Goal: Transaction & Acquisition: Purchase product/service

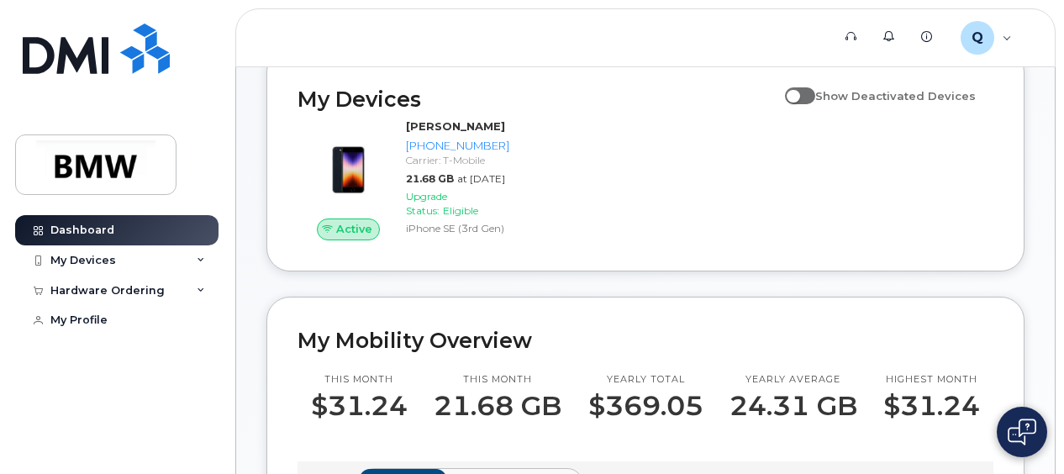
scroll to position [168, 0]
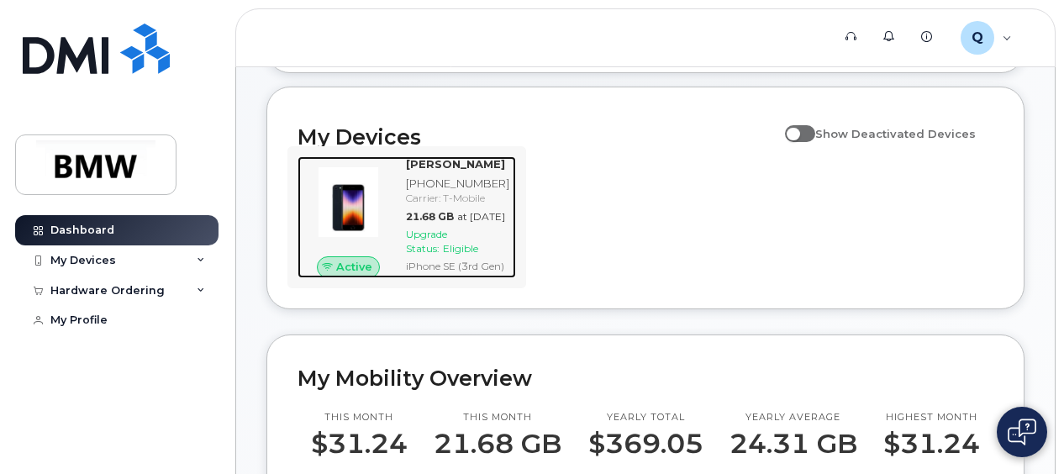
click at [455, 171] on strong "[PERSON_NAME]" at bounding box center [455, 163] width 99 height 13
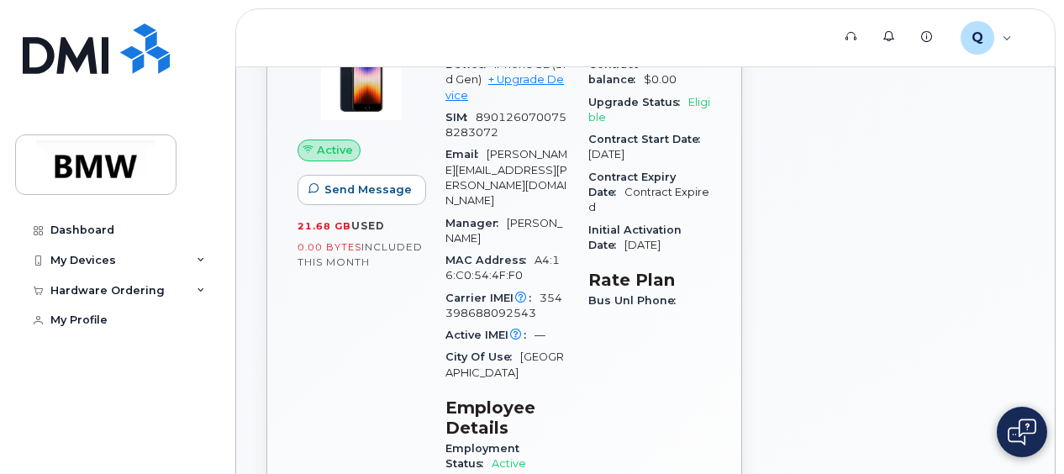
scroll to position [168, 0]
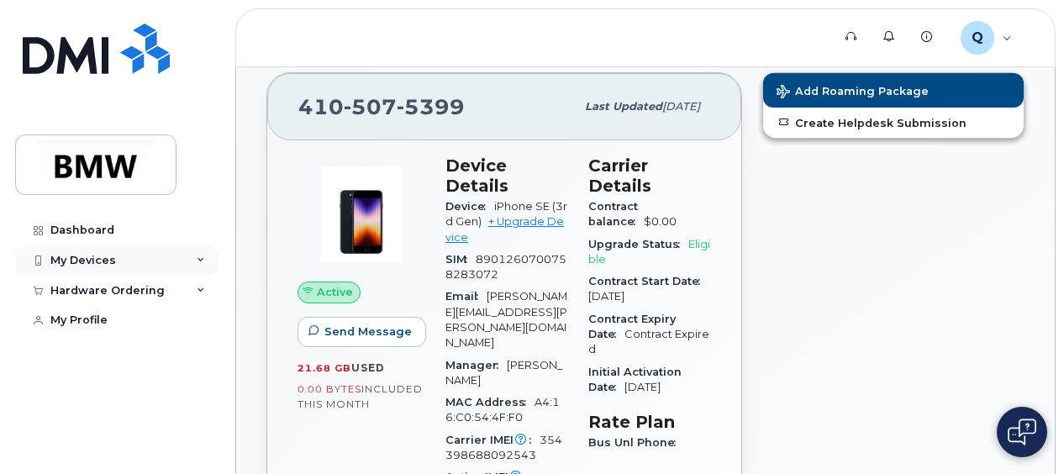
click at [61, 255] on div "My Devices" at bounding box center [83, 260] width 66 height 13
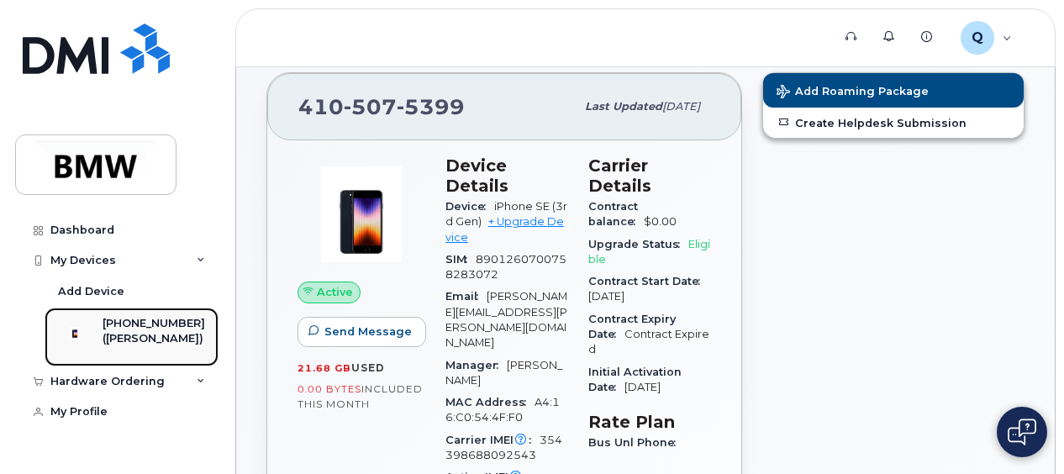
click at [150, 338] on div "([PERSON_NAME])" at bounding box center [154, 338] width 103 height 15
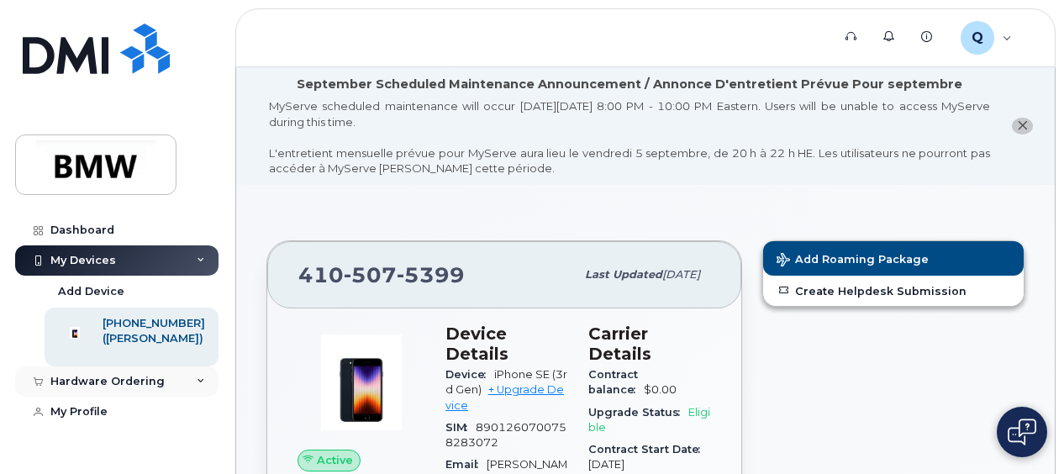
click at [204, 386] on icon at bounding box center [201, 381] width 8 height 8
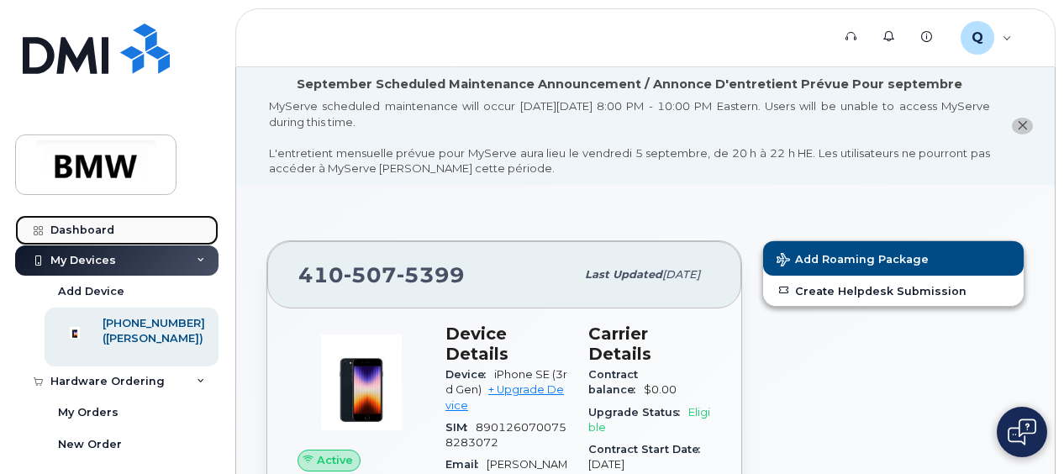
click at [81, 225] on div "Dashboard" at bounding box center [82, 230] width 64 height 13
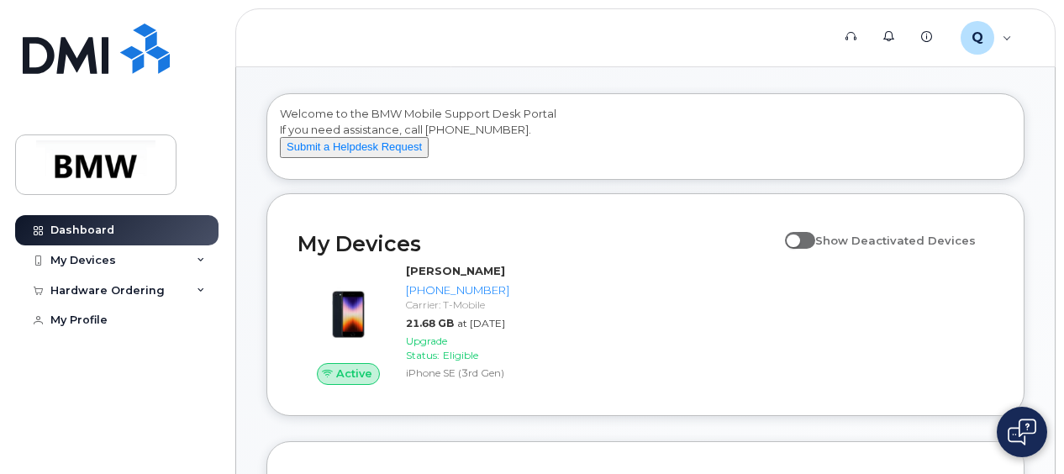
scroll to position [58, 0]
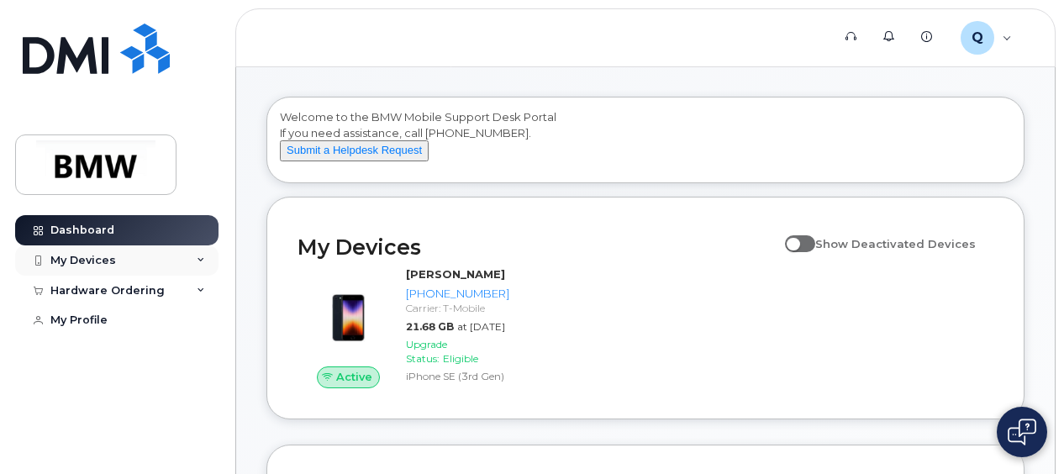
click at [208, 259] on div "My Devices" at bounding box center [116, 260] width 203 height 30
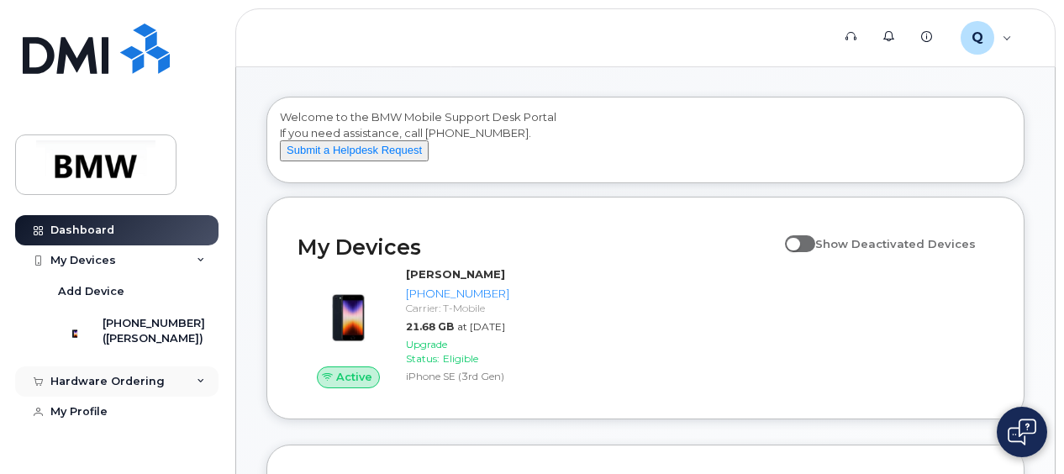
click at [199, 385] on div "Hardware Ordering" at bounding box center [116, 381] width 203 height 30
click at [134, 382] on div "Hardware Ordering" at bounding box center [116, 381] width 203 height 30
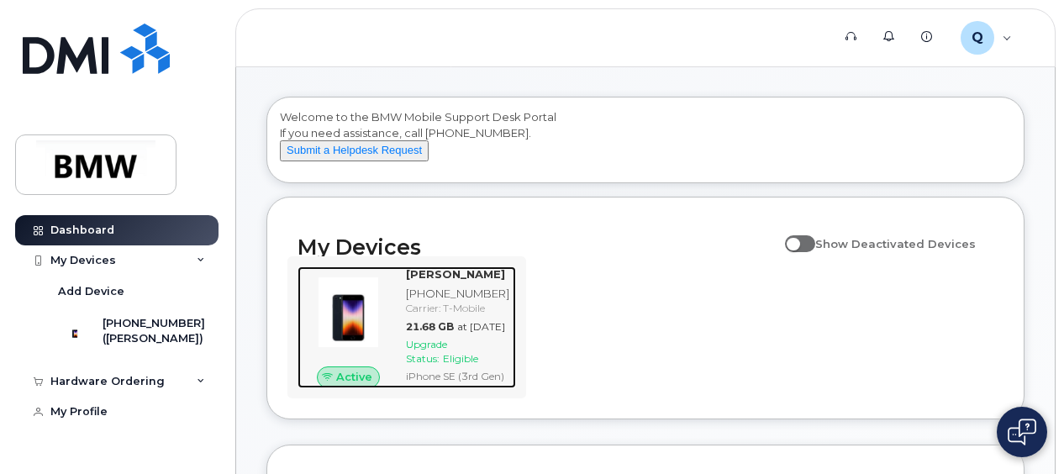
click at [449, 315] on div "Carrier: T-Mobile" at bounding box center [457, 308] width 103 height 14
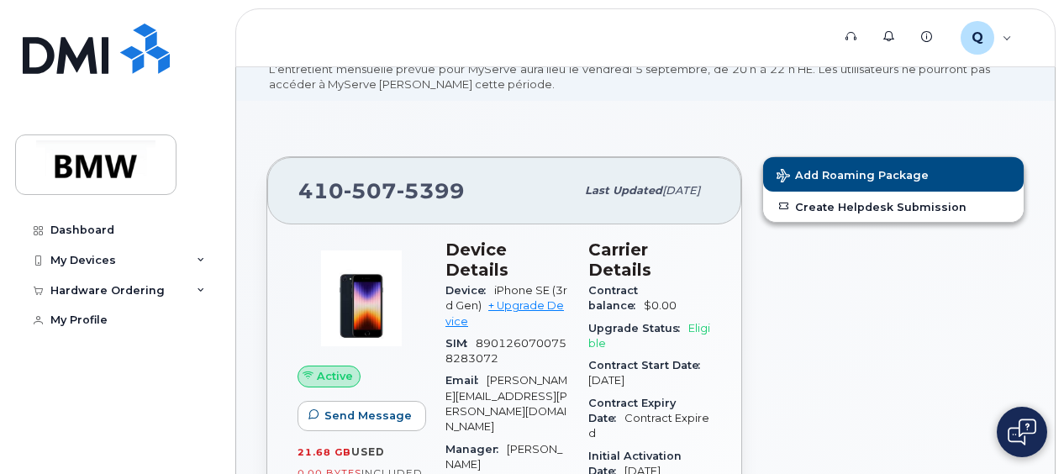
scroll to position [104, 0]
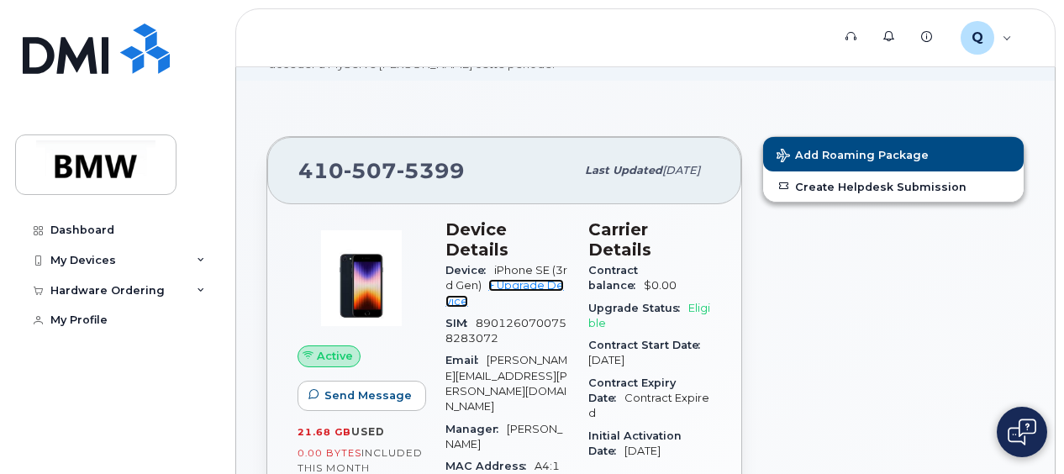
click at [543, 284] on link "+ Upgrade Device" at bounding box center [504, 293] width 118 height 28
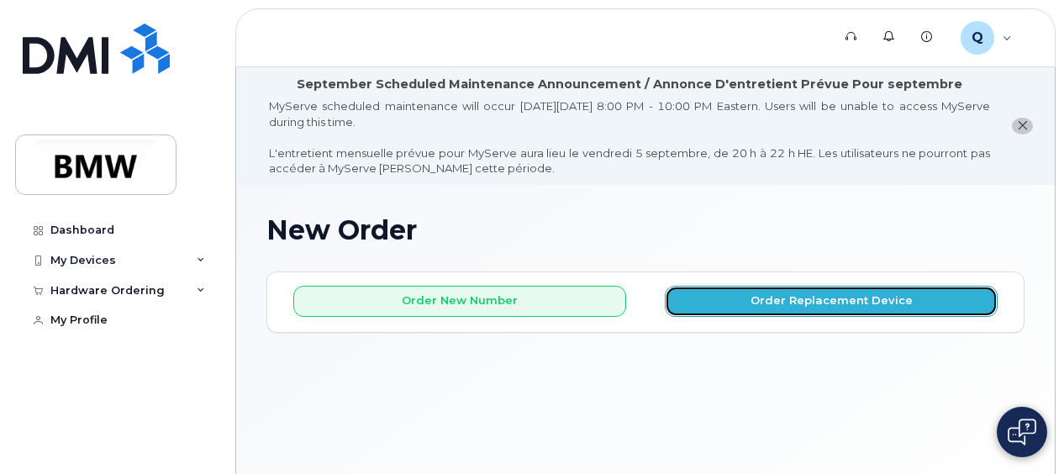
click at [803, 292] on button "Order Replacement Device" at bounding box center [831, 301] width 333 height 31
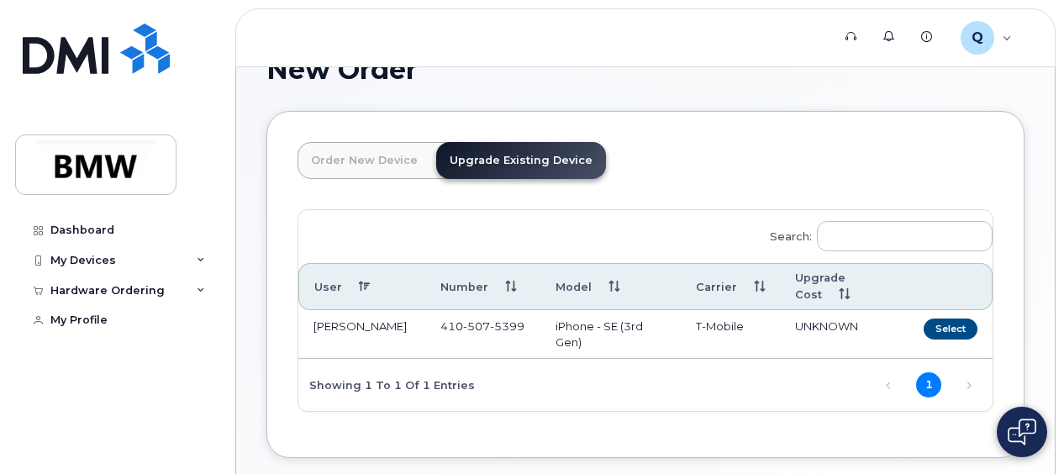
scroll to position [168, 0]
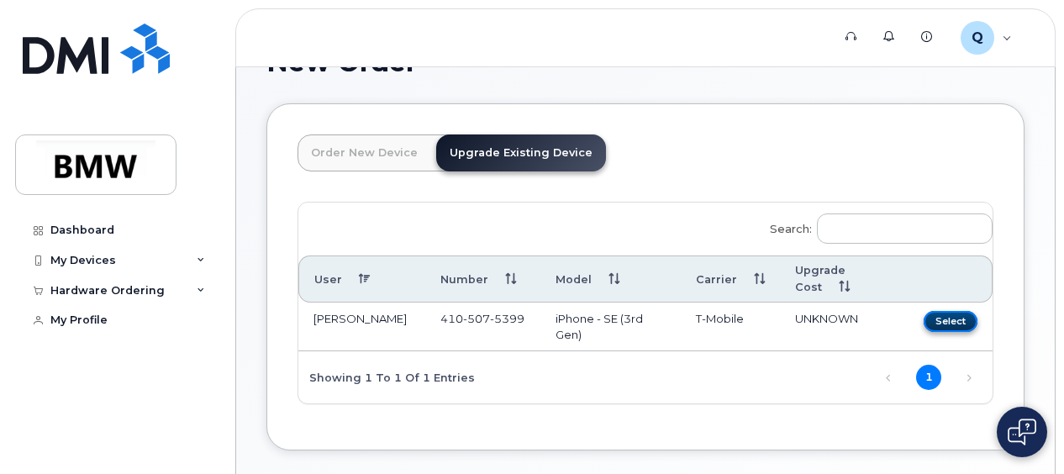
click at [942, 314] on button "Select" at bounding box center [951, 321] width 54 height 21
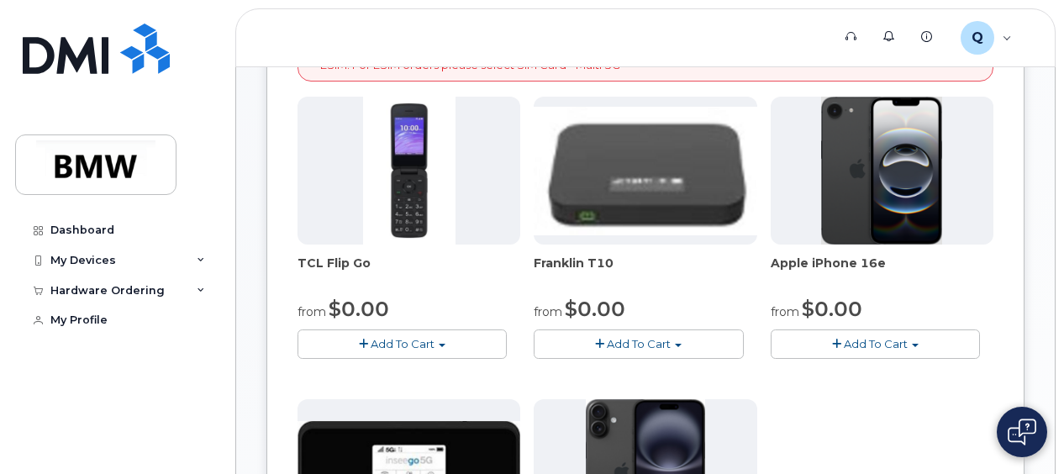
scroll to position [504, 0]
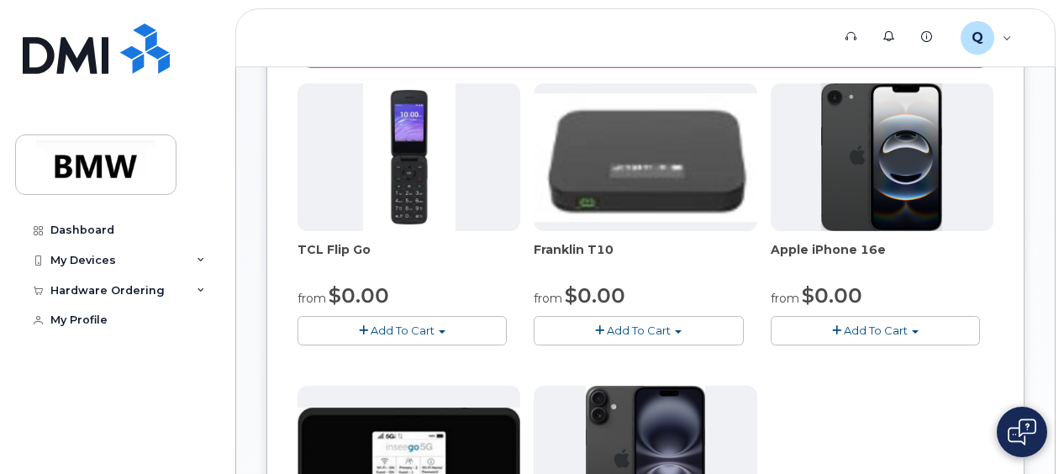
click at [887, 324] on span "Add To Cart" at bounding box center [876, 330] width 64 height 13
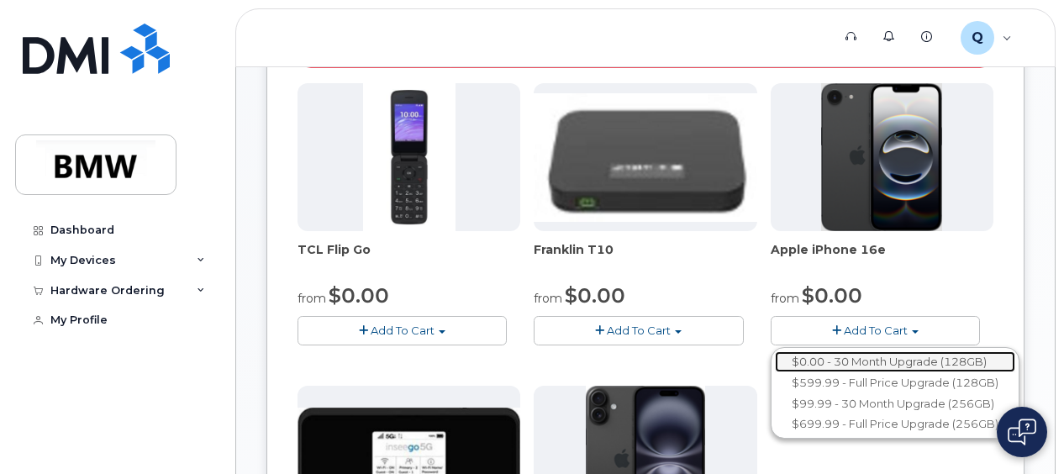
click at [882, 358] on link "$0.00 - 30 Month Upgrade (128GB)" at bounding box center [895, 361] width 240 height 21
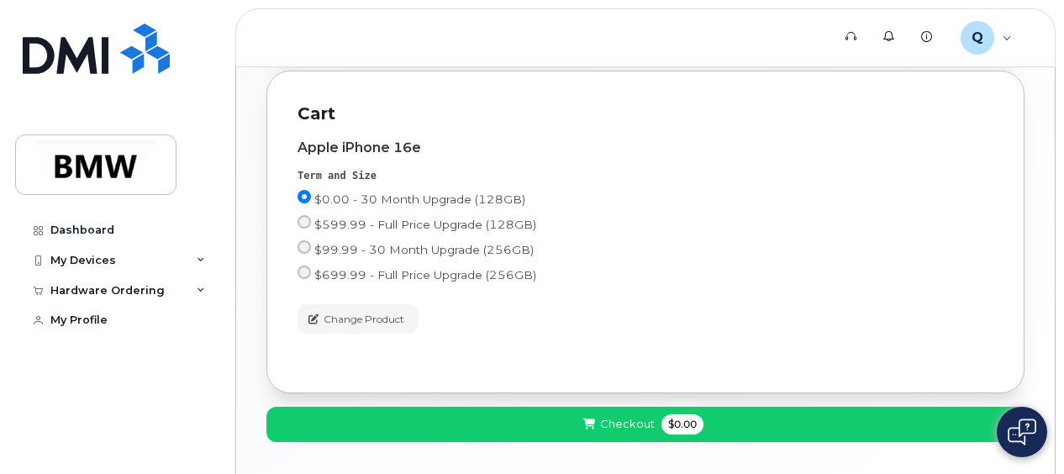
scroll to position [756, 0]
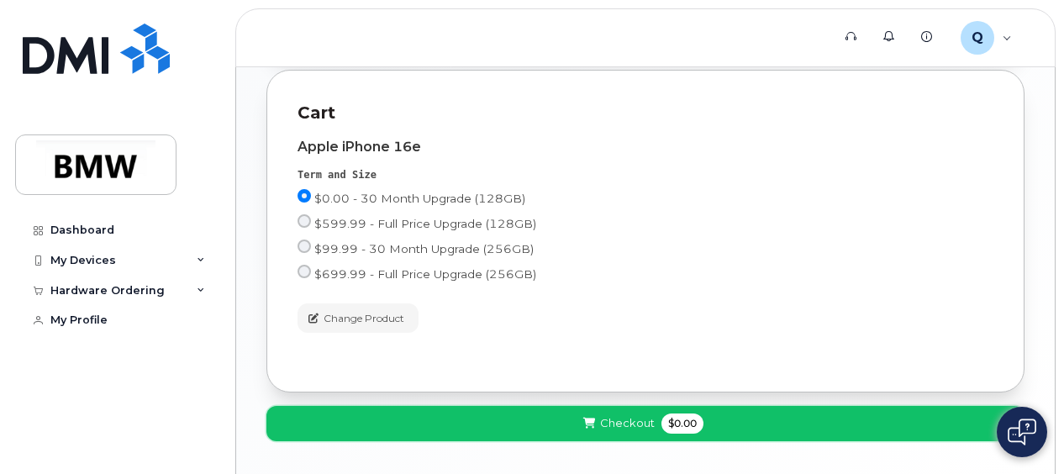
click at [621, 419] on span "Checkout" at bounding box center [627, 423] width 55 height 16
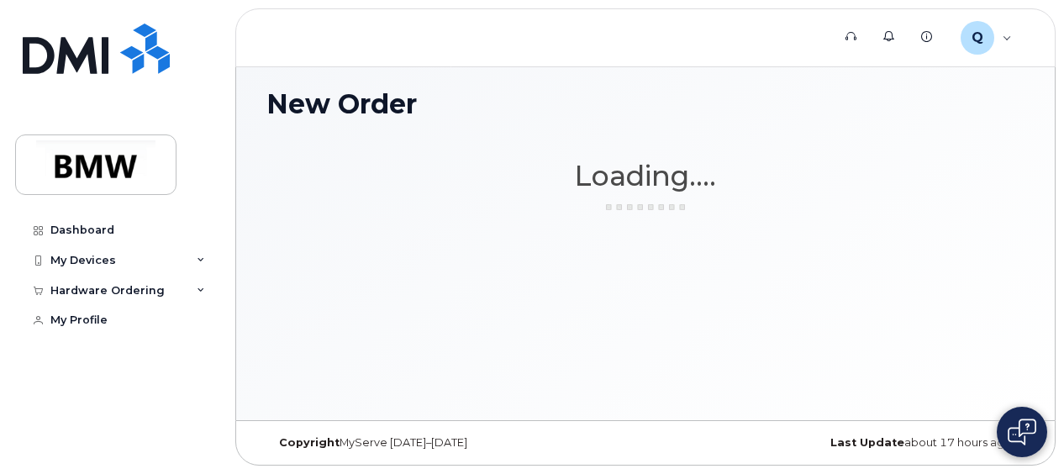
scroll to position [125, 0]
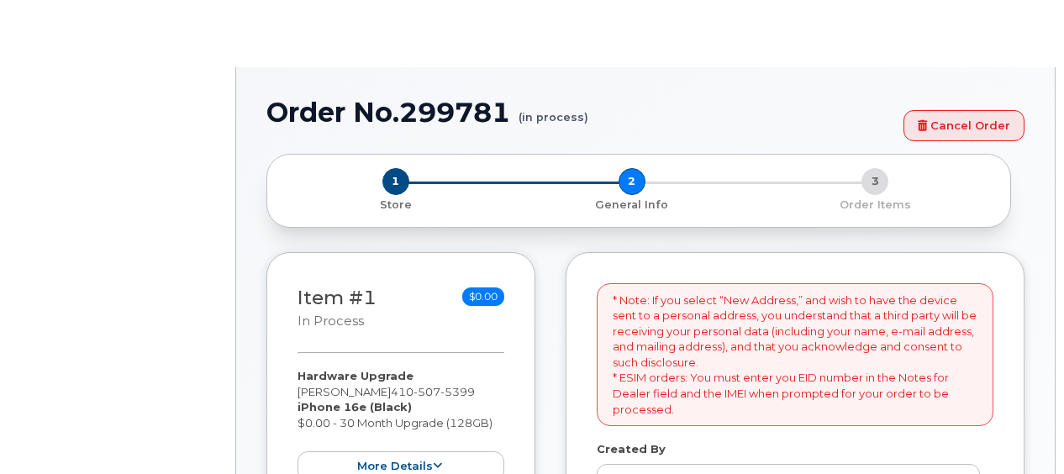
select select
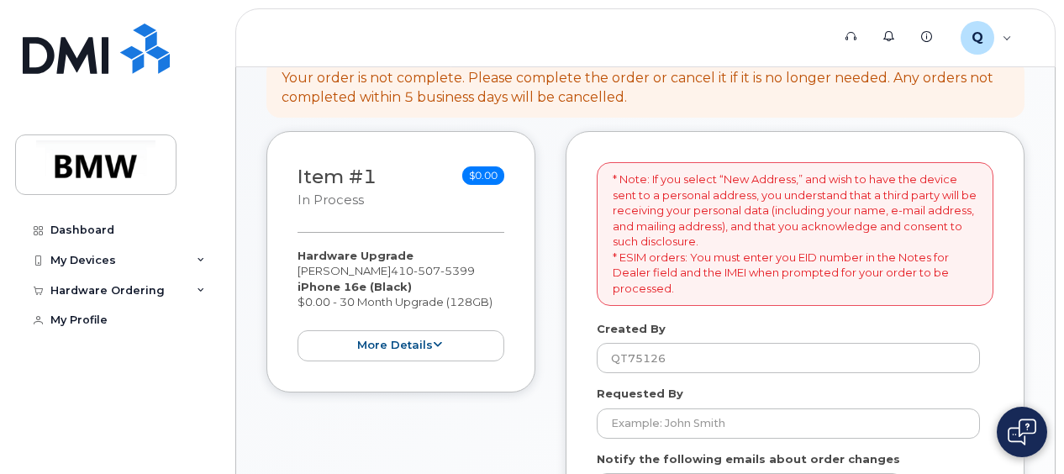
scroll to position [336, 0]
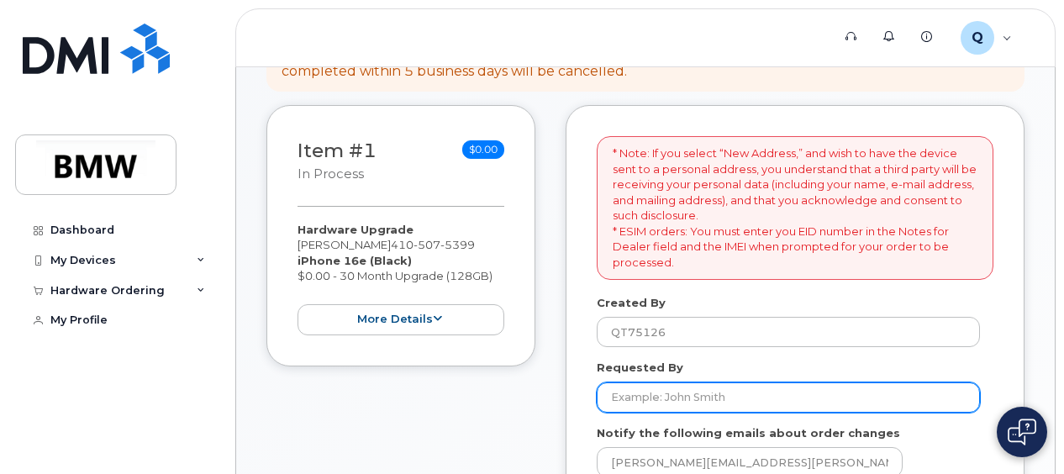
drag, startPoint x: 640, startPoint y: 392, endPoint x: 657, endPoint y: 398, distance: 18.4
click at [640, 392] on input "Requested By" at bounding box center [788, 397] width 383 height 30
type input "[PERSON_NAME]"
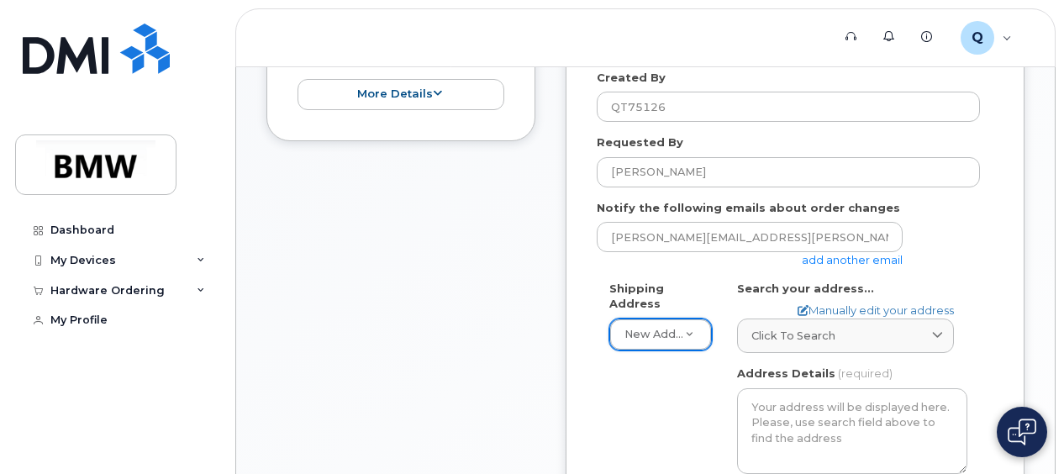
scroll to position [588, 0]
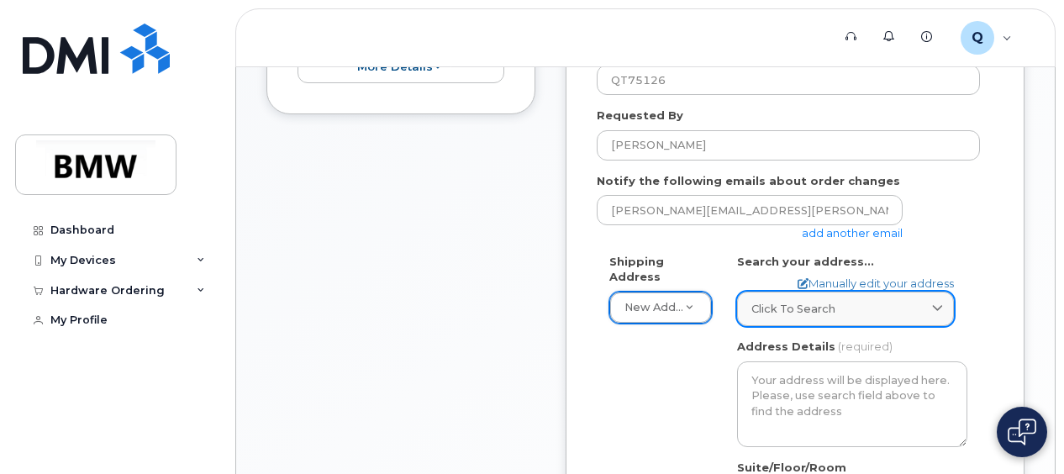
click at [933, 308] on icon at bounding box center [937, 308] width 11 height 11
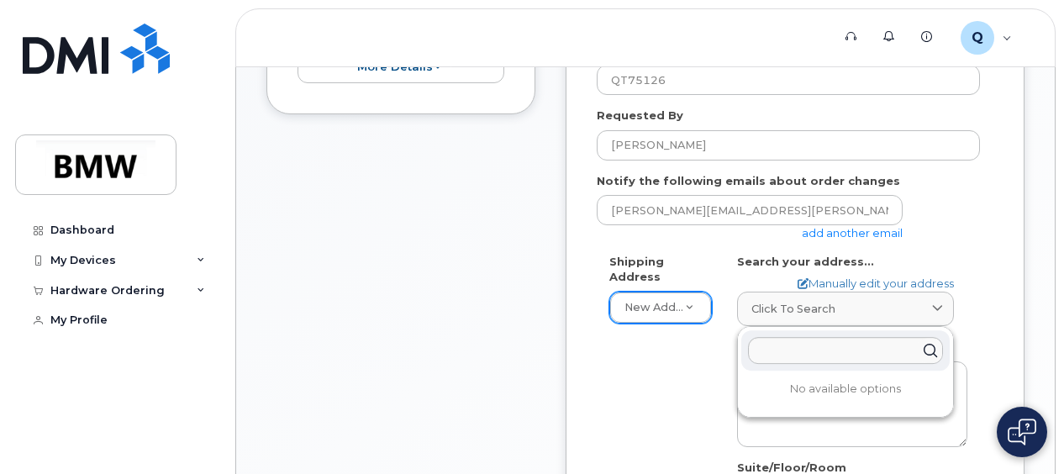
click at [958, 333] on div "AB Search your address... Manually edit your address Click to search No availab…" at bounding box center [851, 455] width 255 height 402
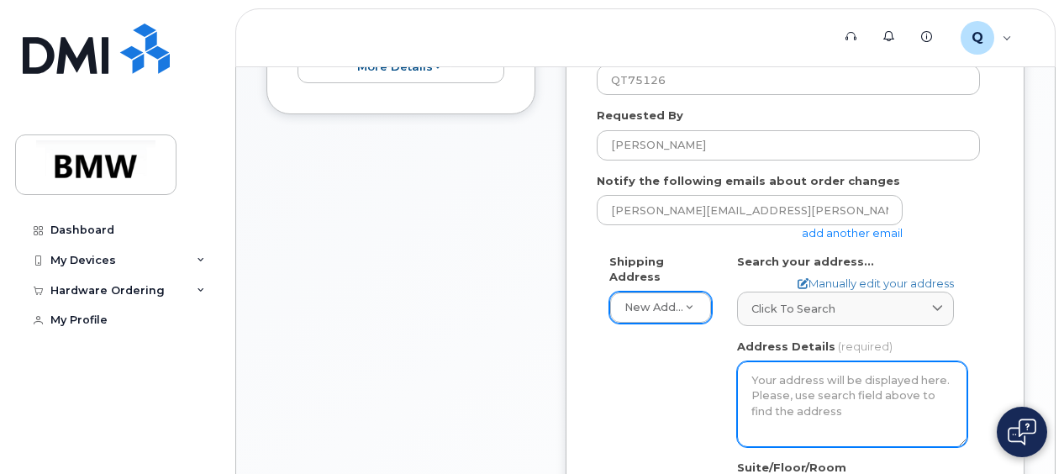
click at [780, 374] on textarea "Address Details" at bounding box center [852, 404] width 230 height 86
click at [759, 382] on textarea "Address Details" at bounding box center [852, 404] width 230 height 86
click at [766, 377] on textarea "Address Details" at bounding box center [852, 404] width 230 height 86
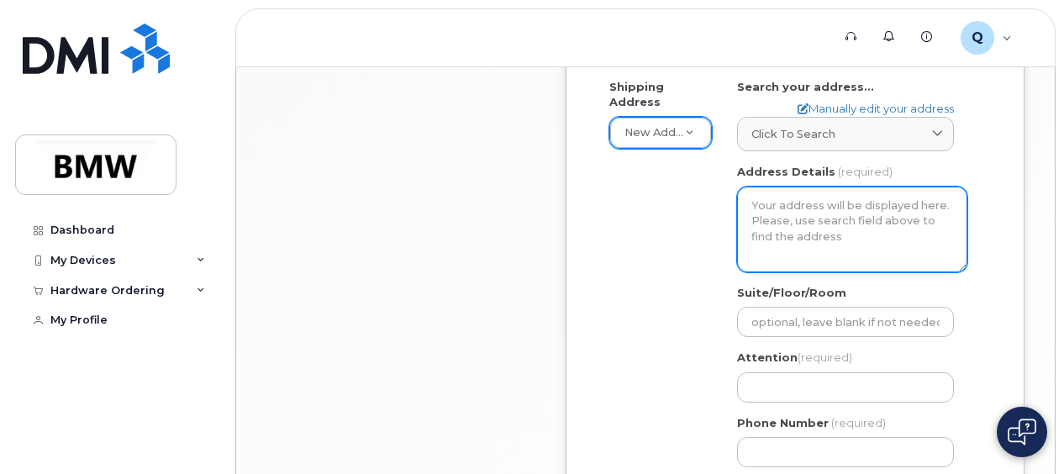
scroll to position [672, 0]
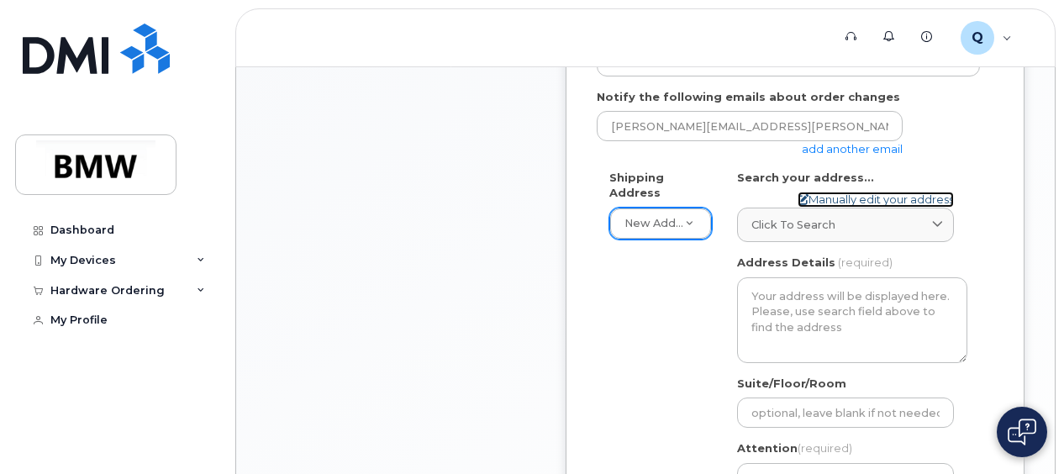
click at [856, 197] on link "Manually edit your address" at bounding box center [876, 200] width 156 height 16
select select
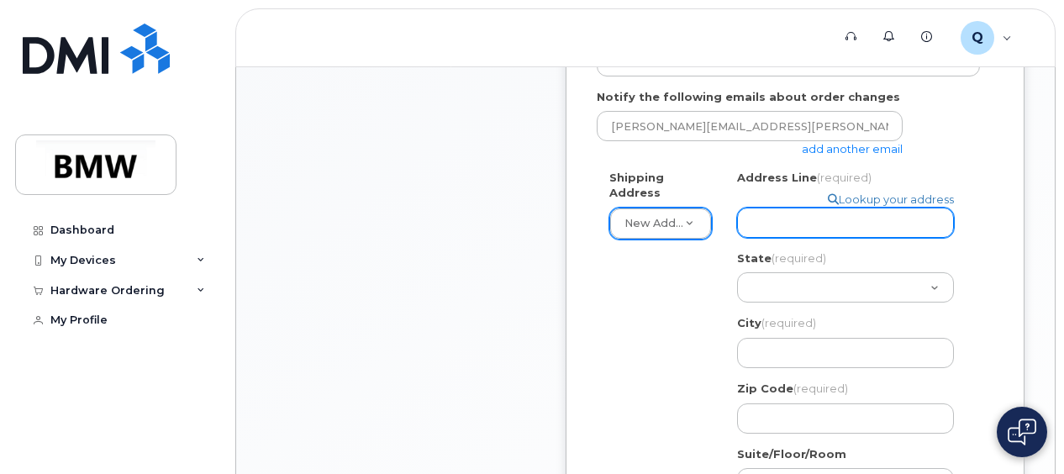
click at [765, 215] on input "Address Line (required)" at bounding box center [845, 223] width 217 height 30
type input "212 Dry Branch CT"
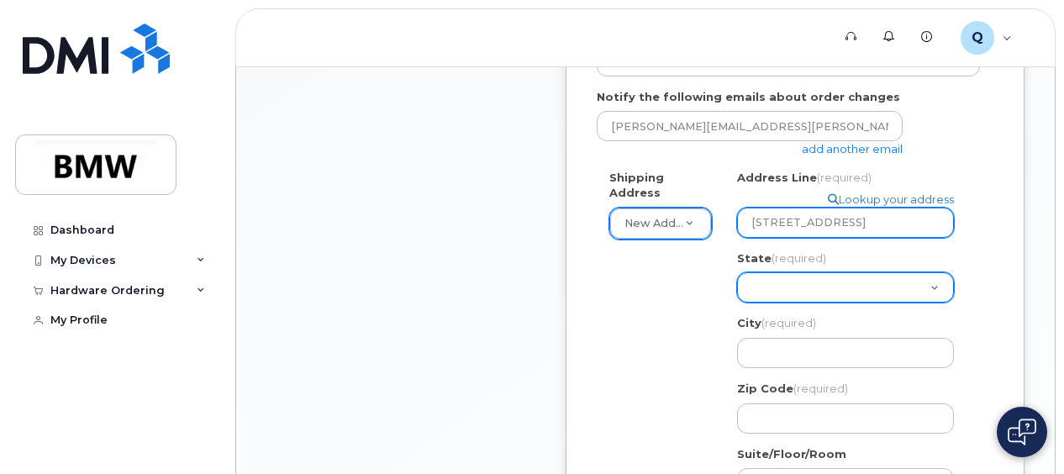
select select "SC"
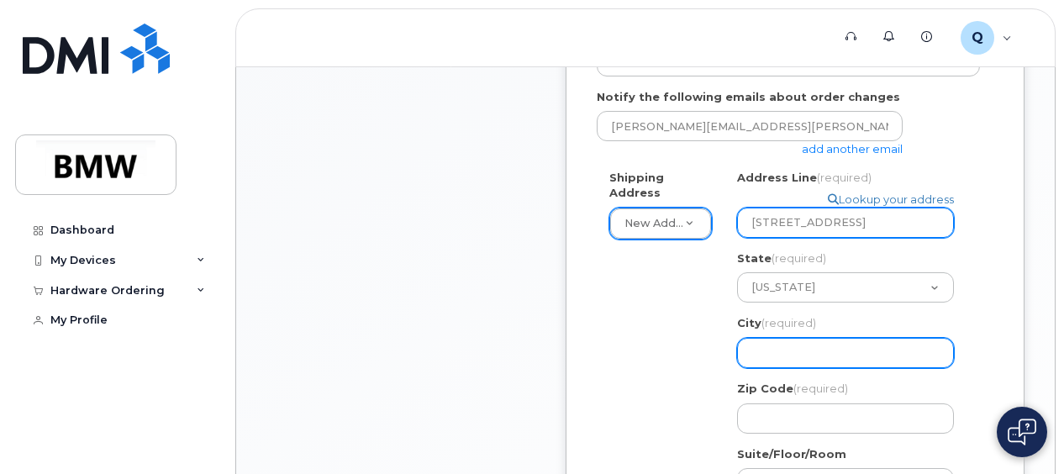
type input "Greenwood"
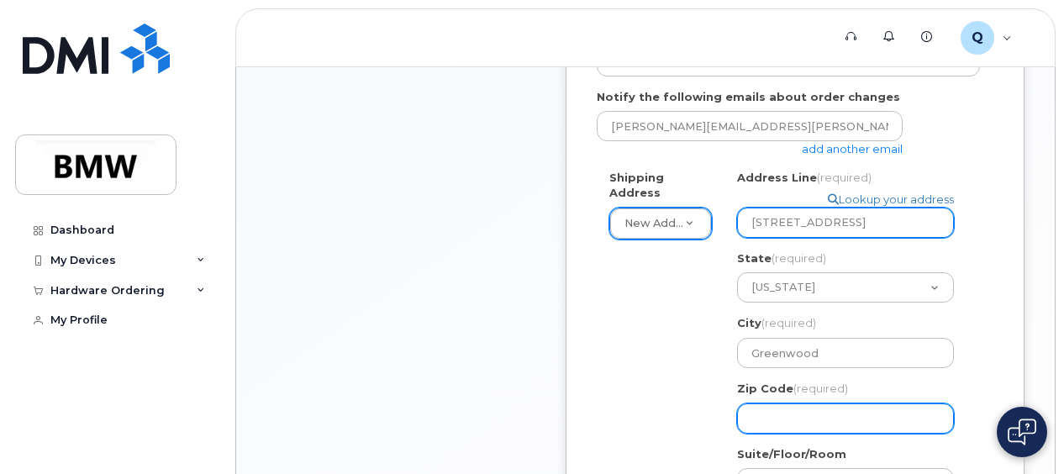
type input "29649"
type input "4105075399"
select select
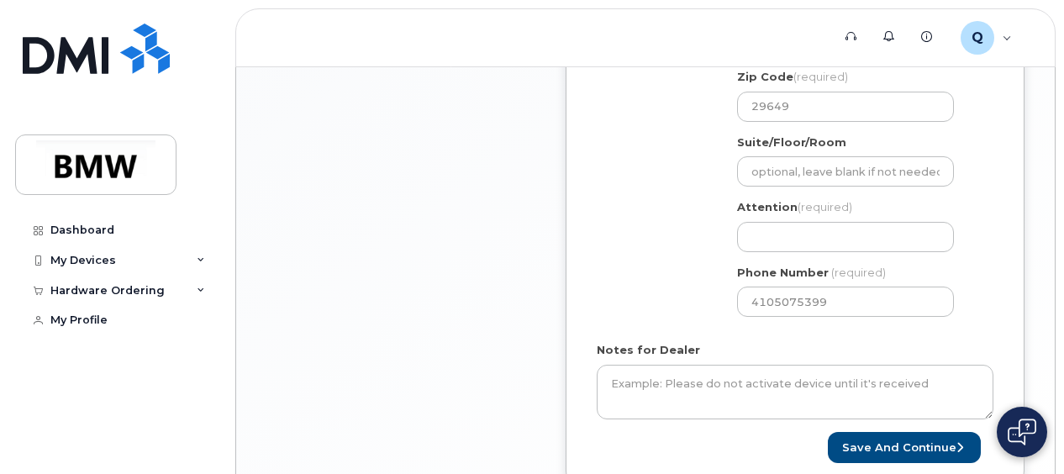
scroll to position [1008, 0]
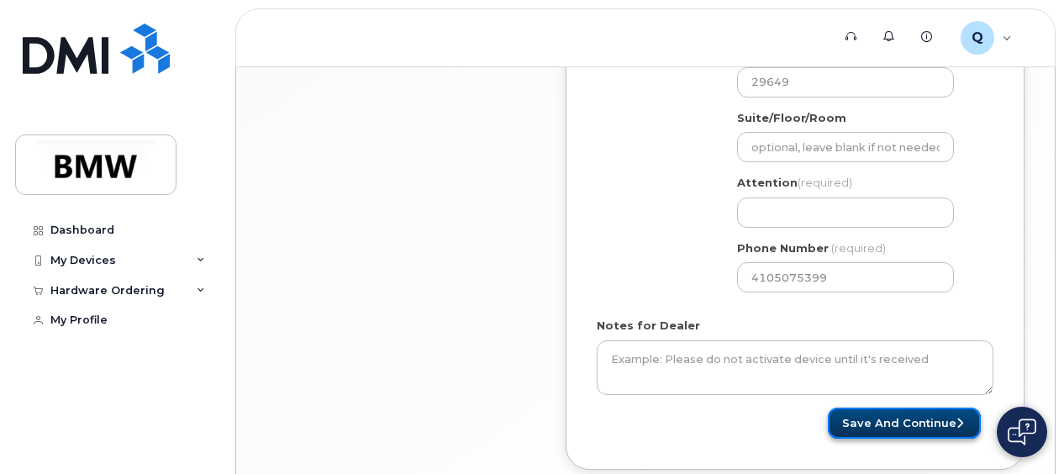
click at [929, 413] on button "Save and Continue" at bounding box center [904, 423] width 153 height 31
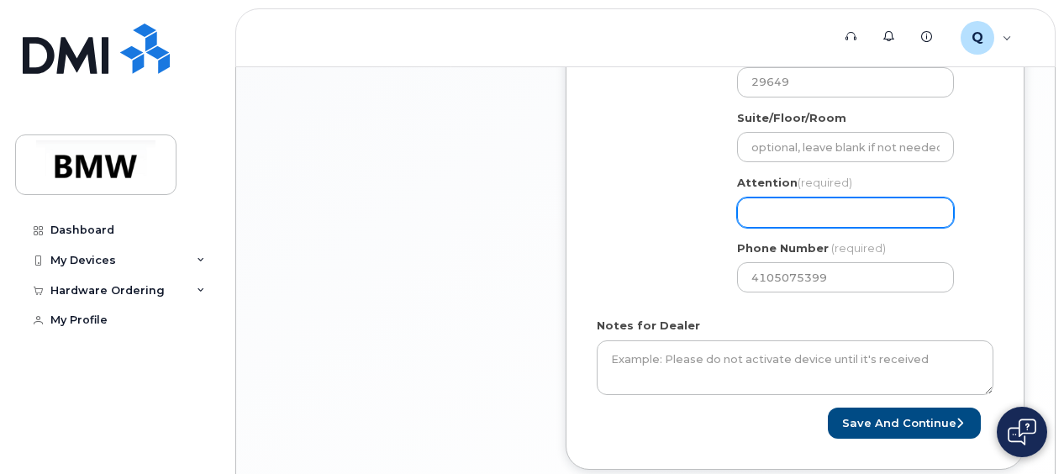
click at [777, 209] on input "Attention (required)" at bounding box center [845, 212] width 217 height 30
type input "[PERSON_NAME]"
select select
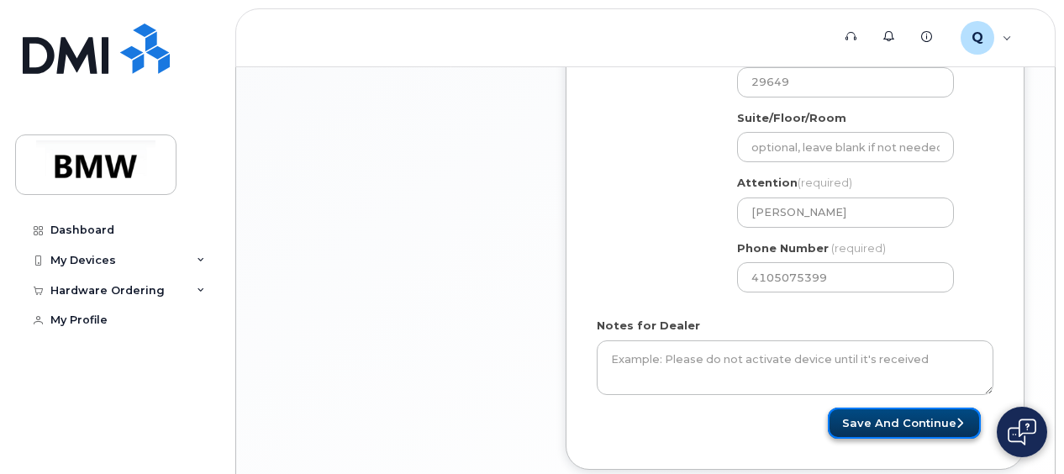
click at [924, 417] on button "Save and Continue" at bounding box center [904, 423] width 153 height 31
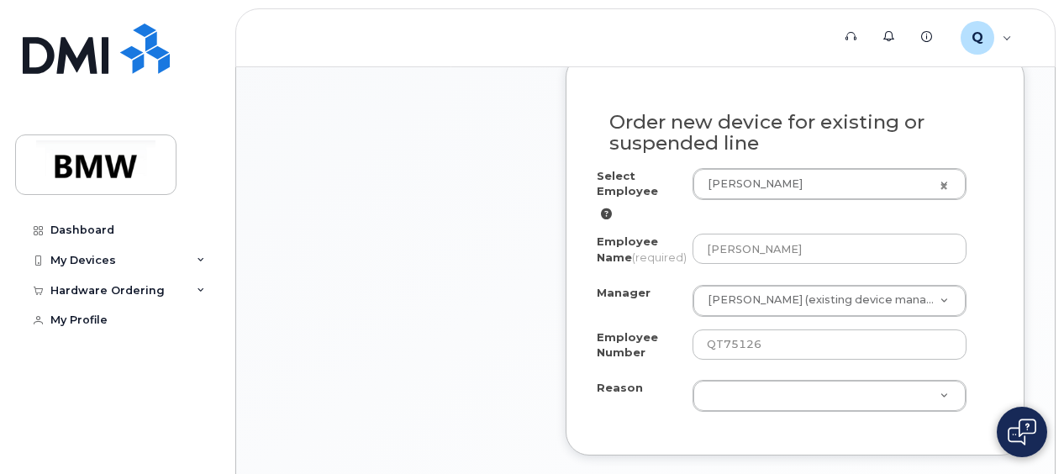
scroll to position [1093, 0]
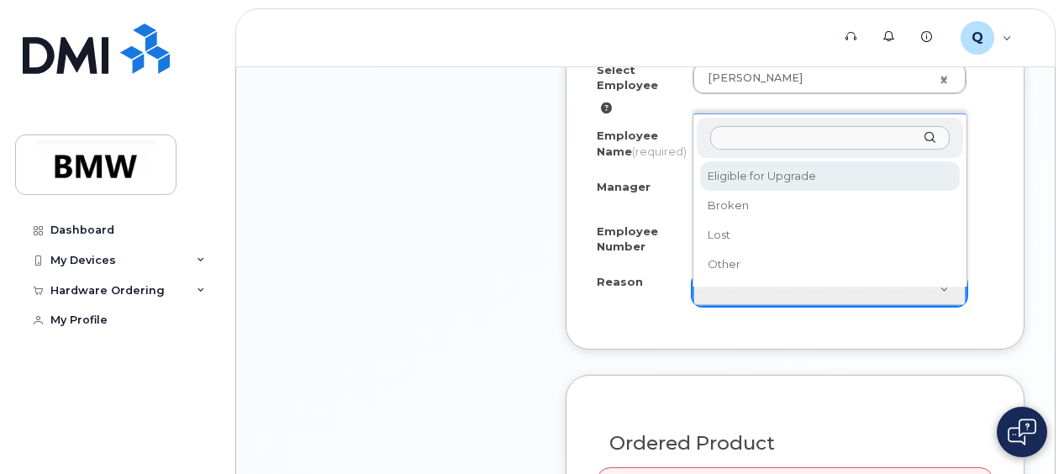
select select "eligible_for_upgrade"
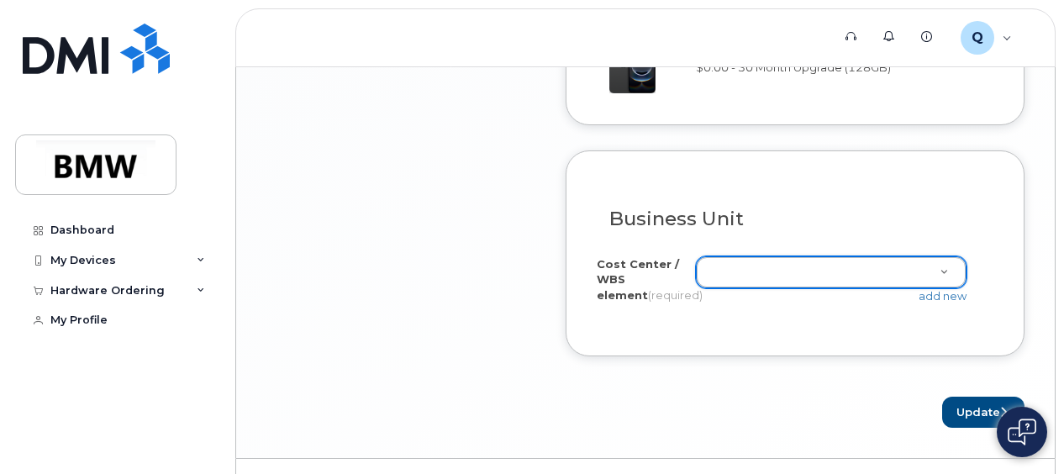
scroll to position [1782, 0]
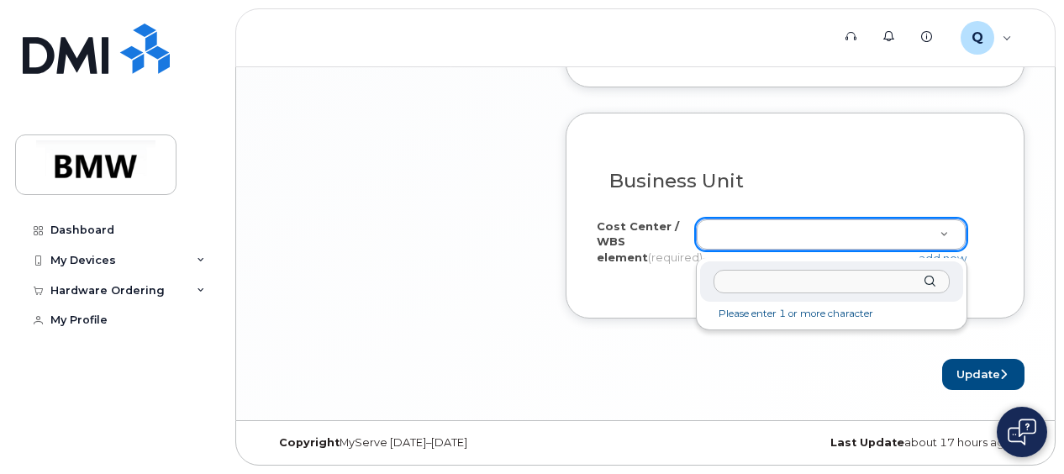
paste input "D302.433013.02.04"
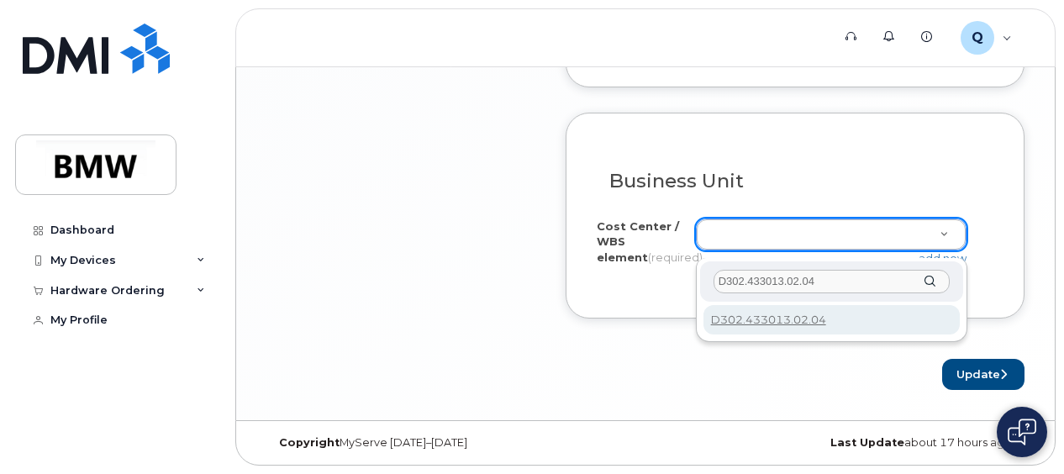
type input "D302.433013.02.04"
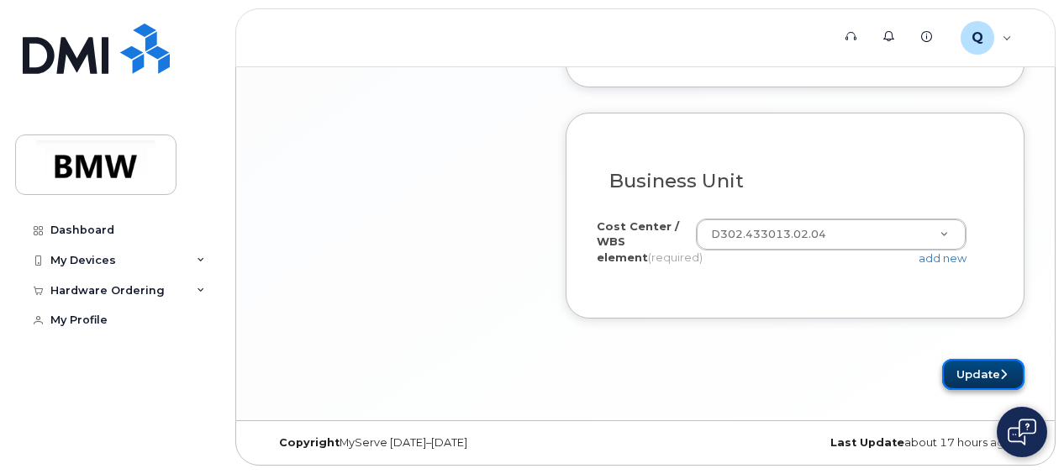
click at [971, 371] on button "Update" at bounding box center [983, 374] width 82 height 31
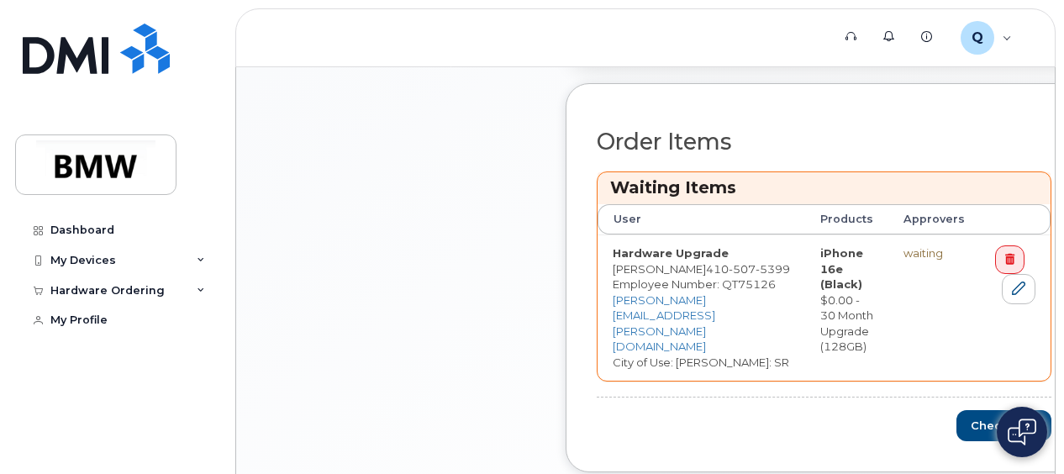
scroll to position [864, 0]
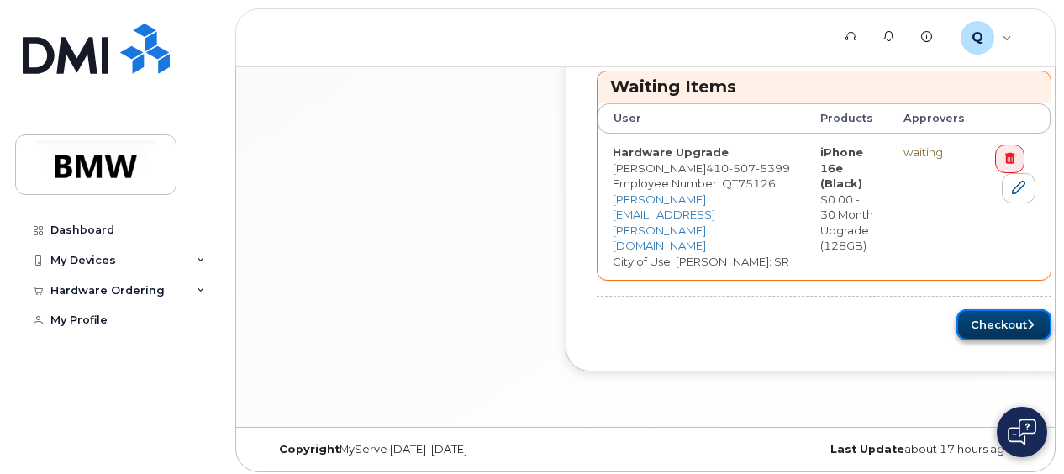
click at [1007, 316] on button "Checkout" at bounding box center [1003, 324] width 95 height 31
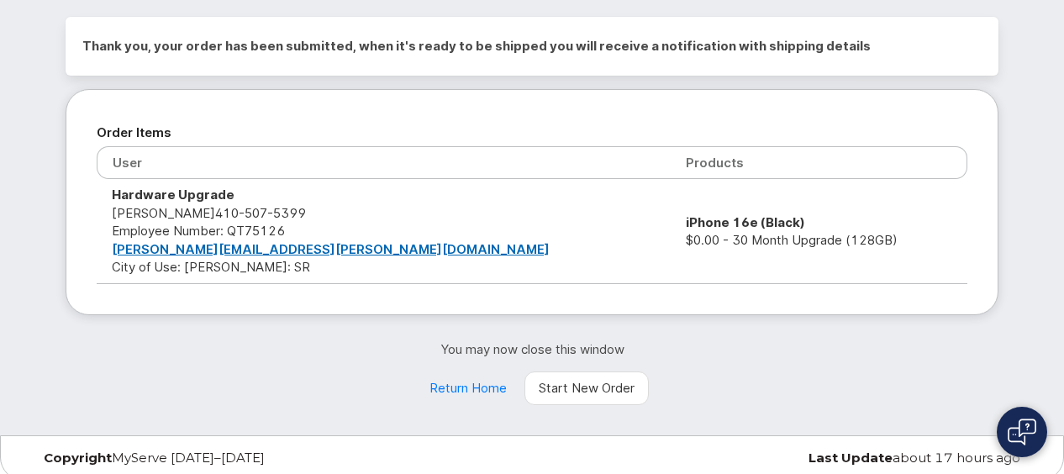
scroll to position [124, 0]
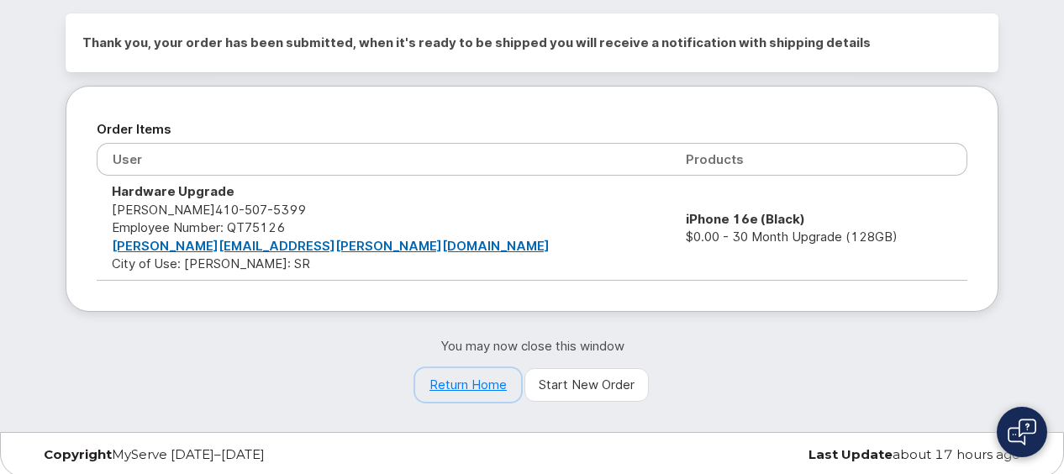
click at [467, 382] on link "Return Home" at bounding box center [468, 385] width 106 height 34
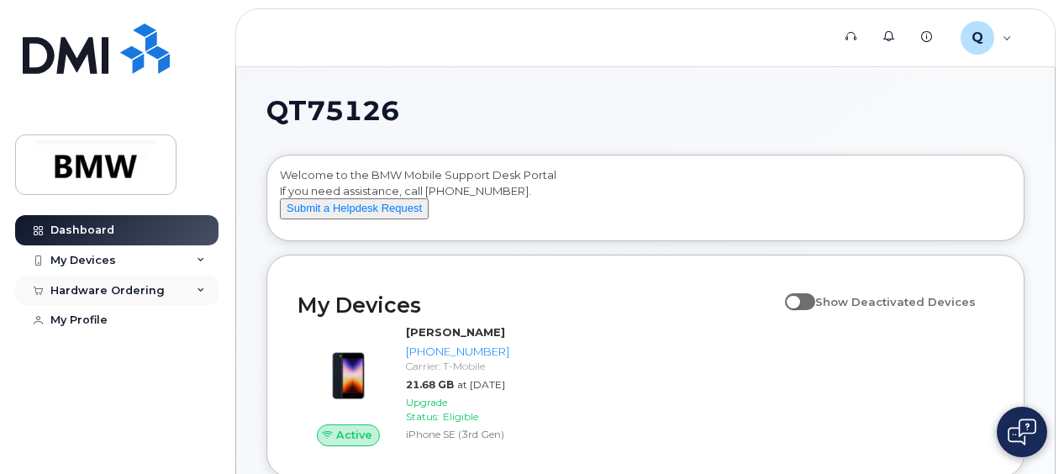
click at [198, 287] on icon at bounding box center [201, 291] width 8 height 8
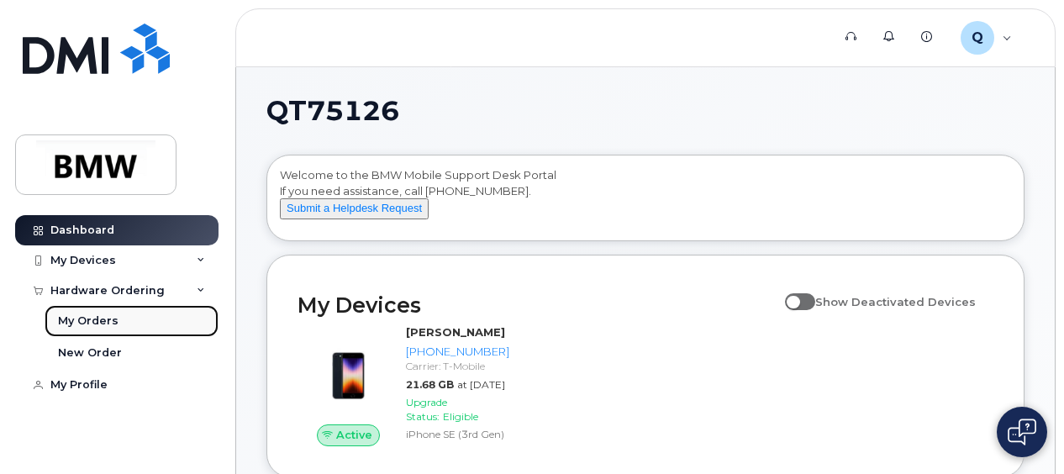
click at [85, 318] on div "My Orders" at bounding box center [88, 320] width 61 height 15
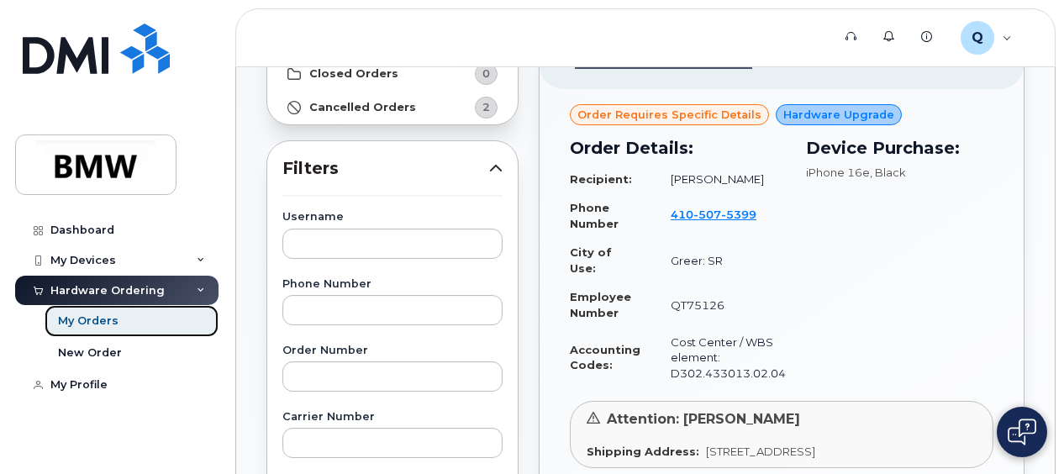
scroll to position [168, 0]
